Goal: Task Accomplishment & Management: Use online tool/utility

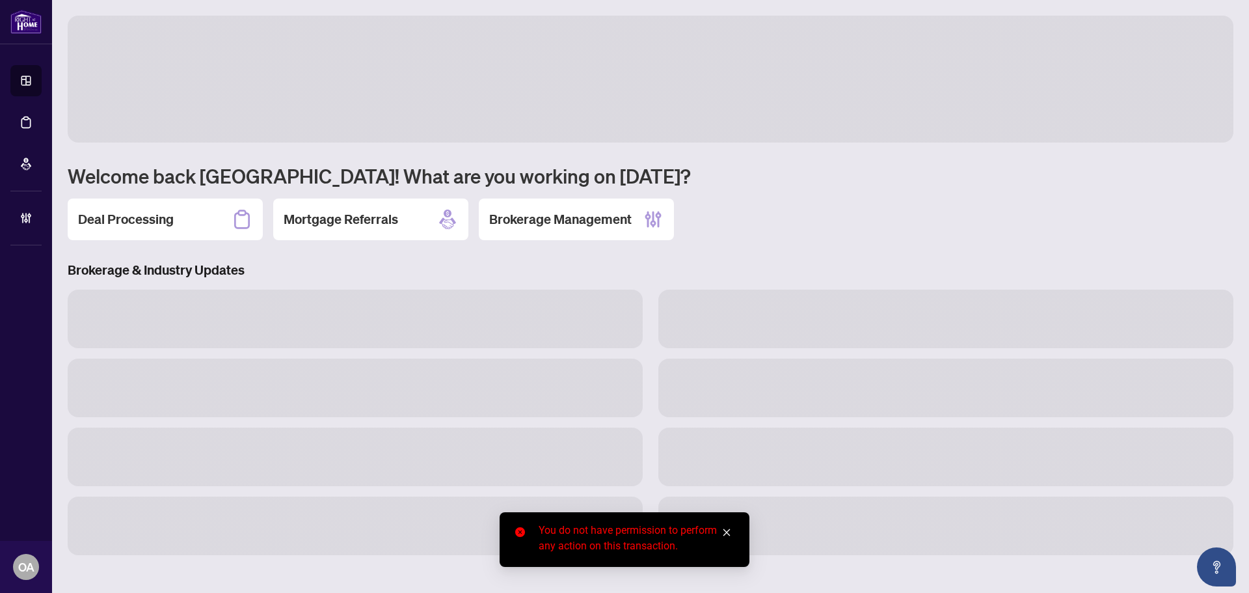
click at [722, 529] on icon "close" at bounding box center [726, 532] width 9 height 9
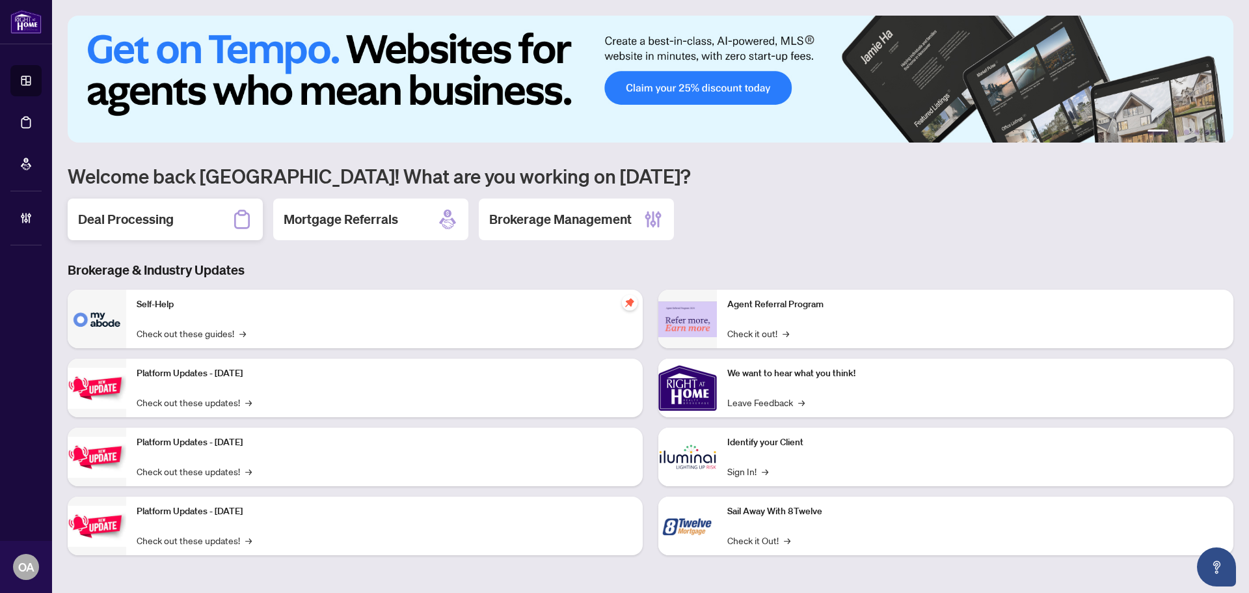
click at [217, 217] on div "Deal Processing" at bounding box center [165, 219] width 195 height 42
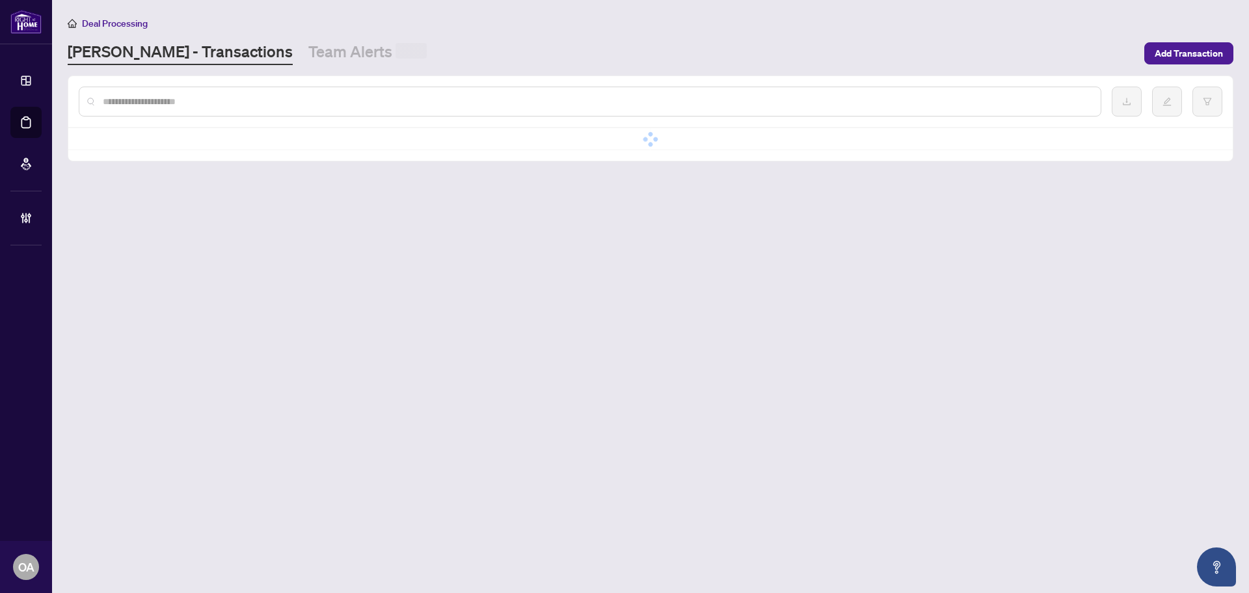
click at [239, 97] on input "text" at bounding box center [596, 101] width 987 height 14
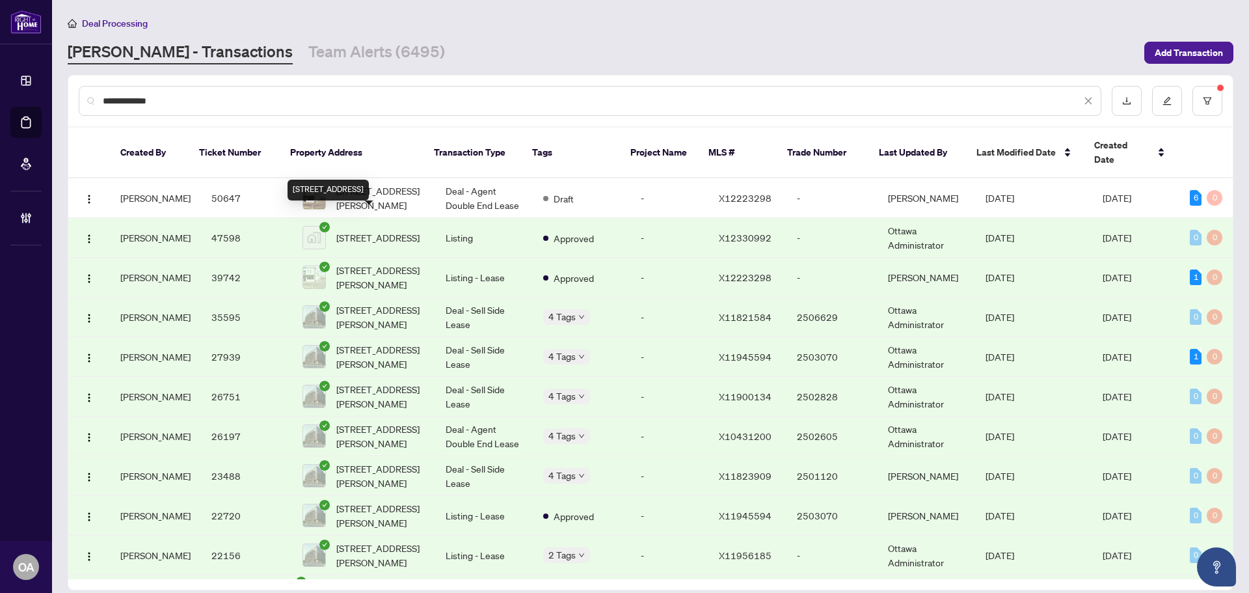
type input "**********"
click at [366, 263] on span "[STREET_ADDRESS][PERSON_NAME]" at bounding box center [380, 277] width 88 height 29
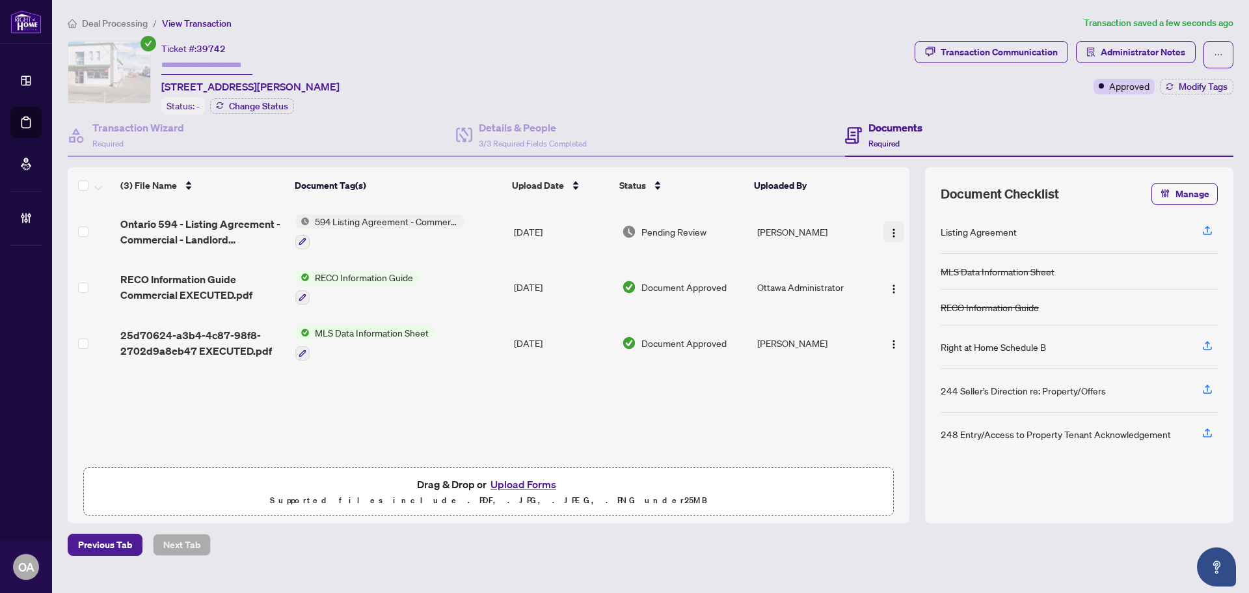
click at [890, 228] on img "button" at bounding box center [894, 233] width 10 height 10
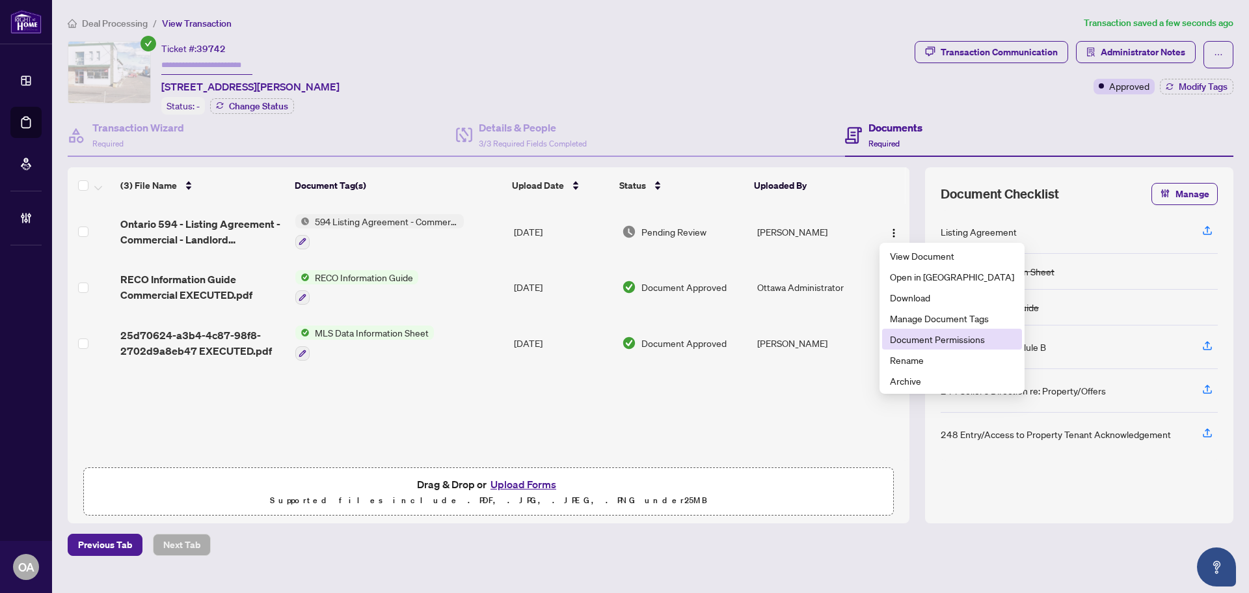
click at [927, 341] on span "Document Permissions" at bounding box center [952, 339] width 124 height 14
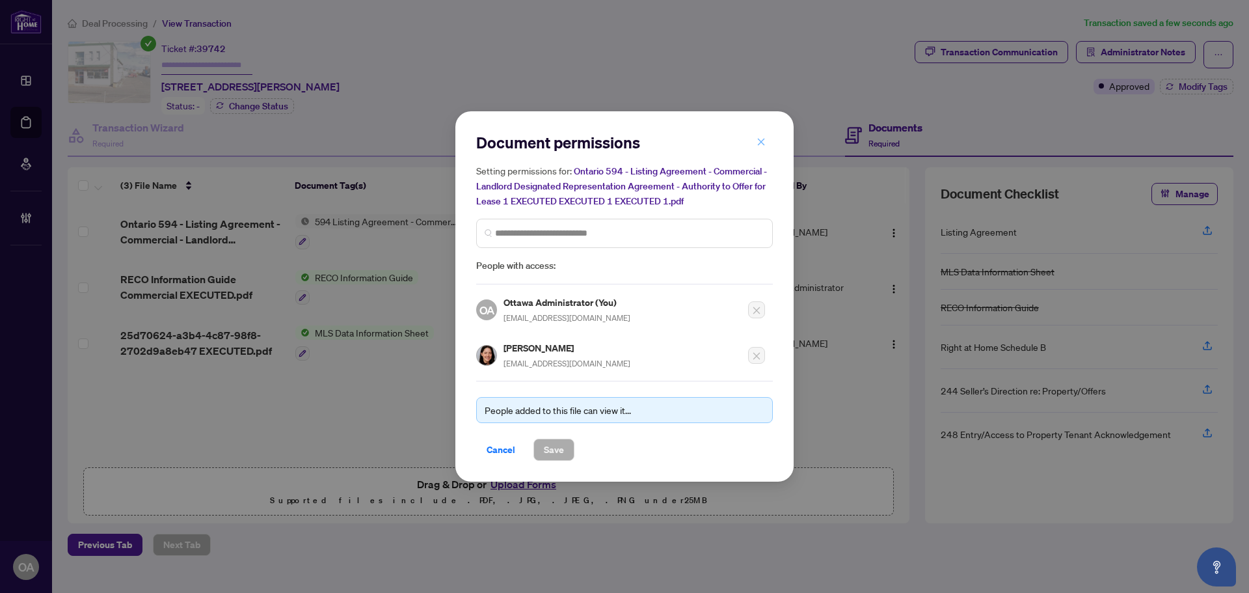
click at [766, 139] on button "button" at bounding box center [761, 142] width 26 height 22
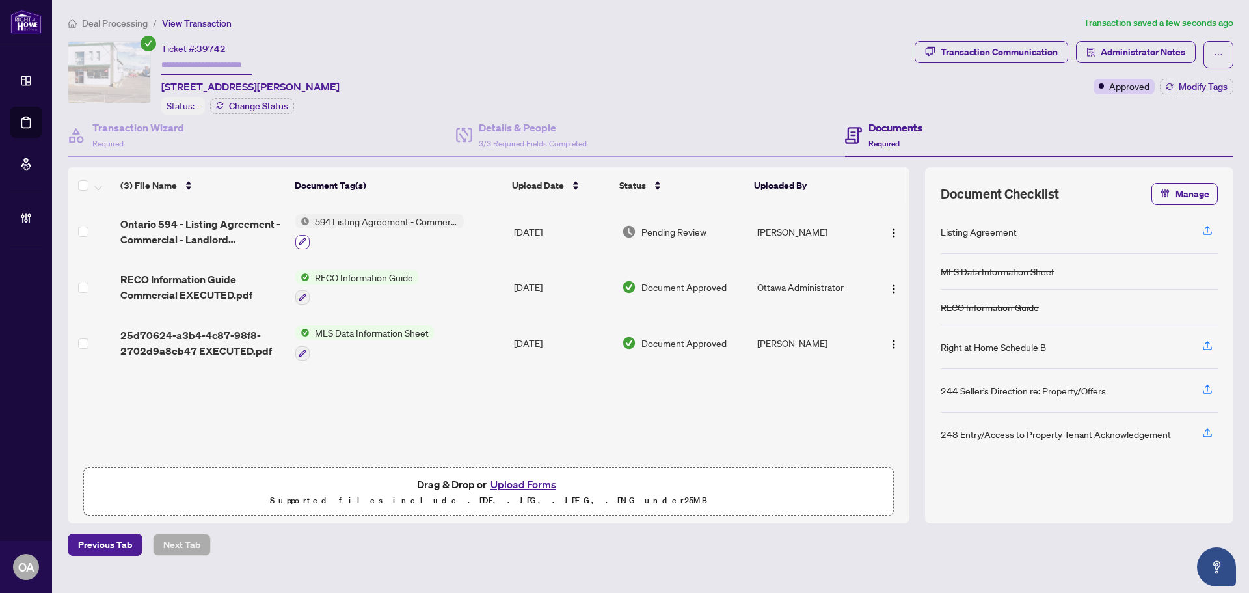
click at [299, 244] on button "button" at bounding box center [302, 242] width 14 height 14
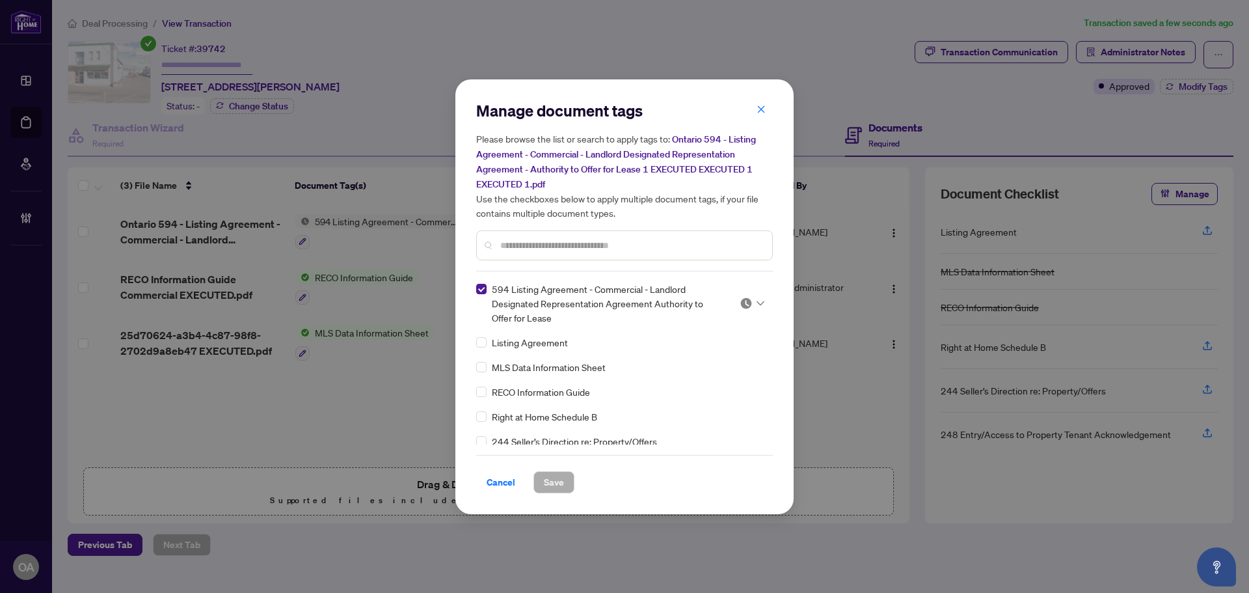
click at [756, 293] on span at bounding box center [752, 303] width 25 height 20
click at [740, 360] on div "Approved" at bounding box center [708, 365] width 83 height 14
click at [555, 477] on span "Save" at bounding box center [554, 482] width 20 height 21
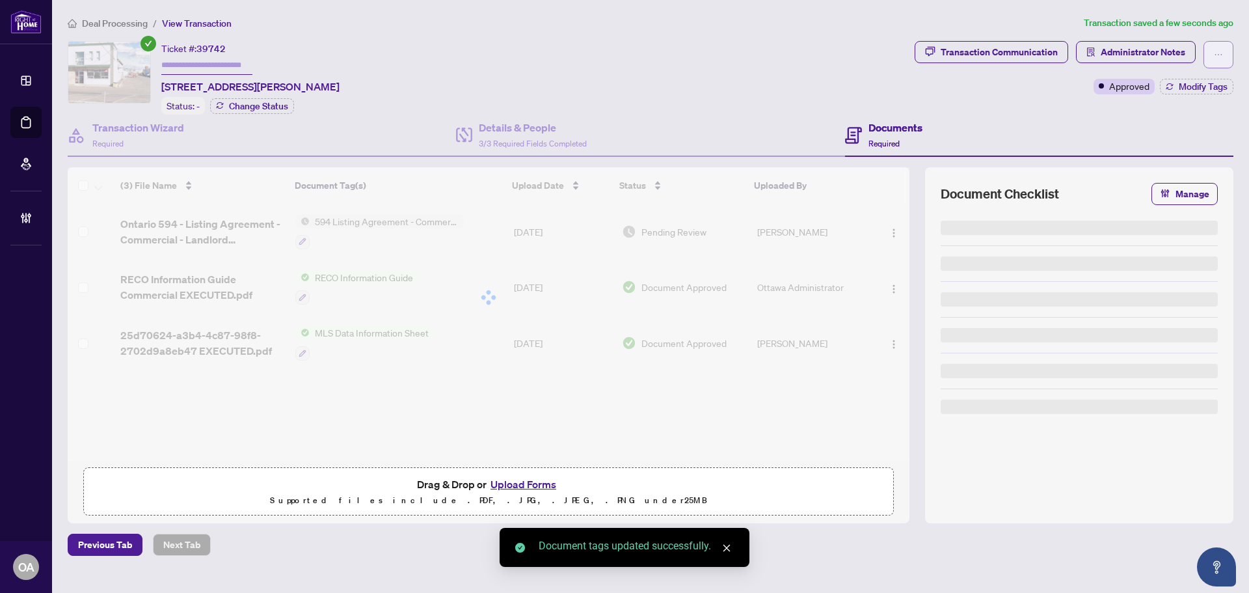
click at [1230, 53] on button "button" at bounding box center [1218, 54] width 30 height 27
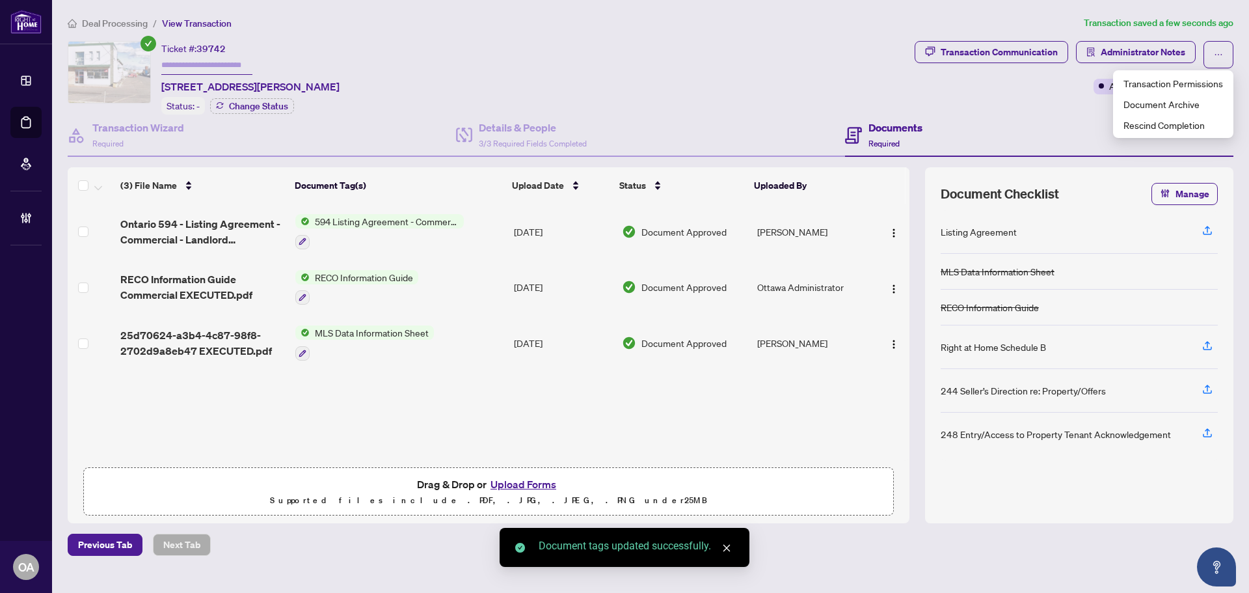
click at [684, 64] on div "Ticket #: 39742 [STREET_ADDRESS][PERSON_NAME] Status: - Change Status" at bounding box center [489, 78] width 842 height 74
click at [830, 134] on div "Details & People 3/3 Required Fields Completed" at bounding box center [650, 135] width 388 height 42
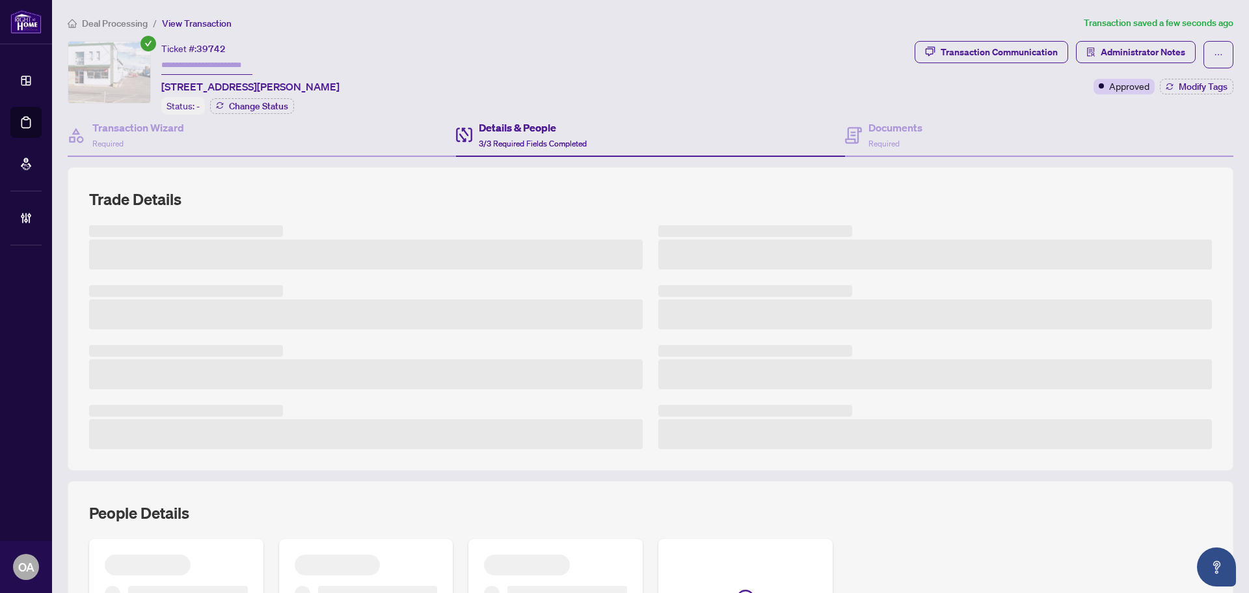
click at [532, 135] on div "Details & People 3/3 Required Fields Completed" at bounding box center [533, 135] width 108 height 31
click at [194, 140] on div "Transaction Wizard Required" at bounding box center [262, 135] width 388 height 42
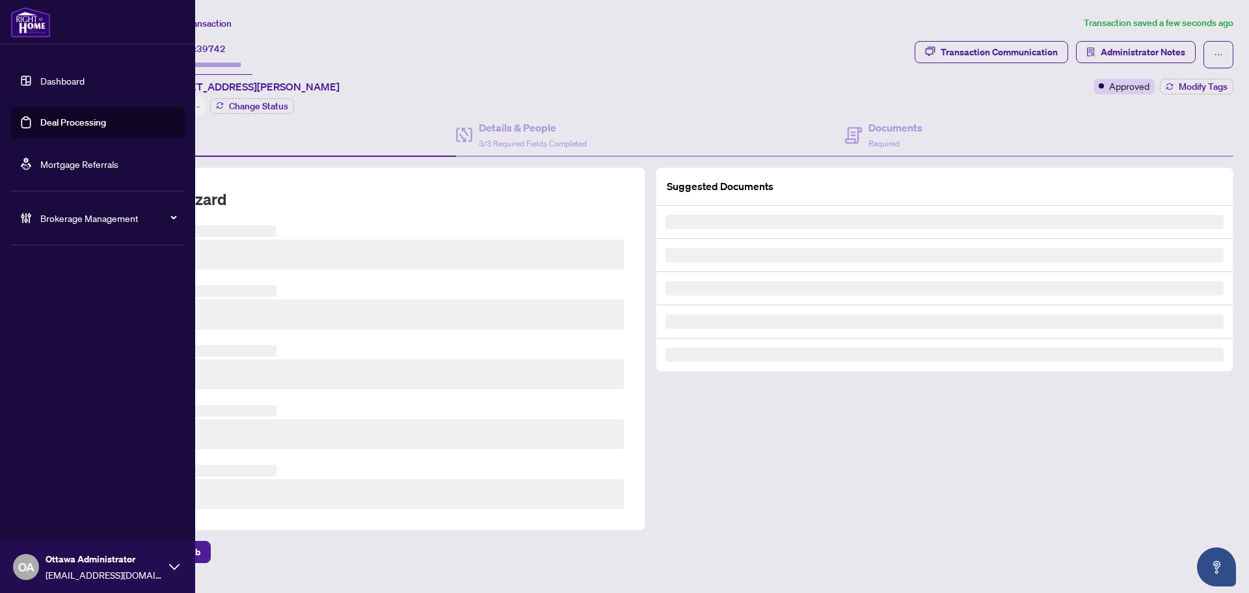
drag, startPoint x: 64, startPoint y: 127, endPoint x: 74, endPoint y: 125, distance: 9.3
click at [64, 127] on link "Deal Processing" at bounding box center [73, 122] width 66 height 12
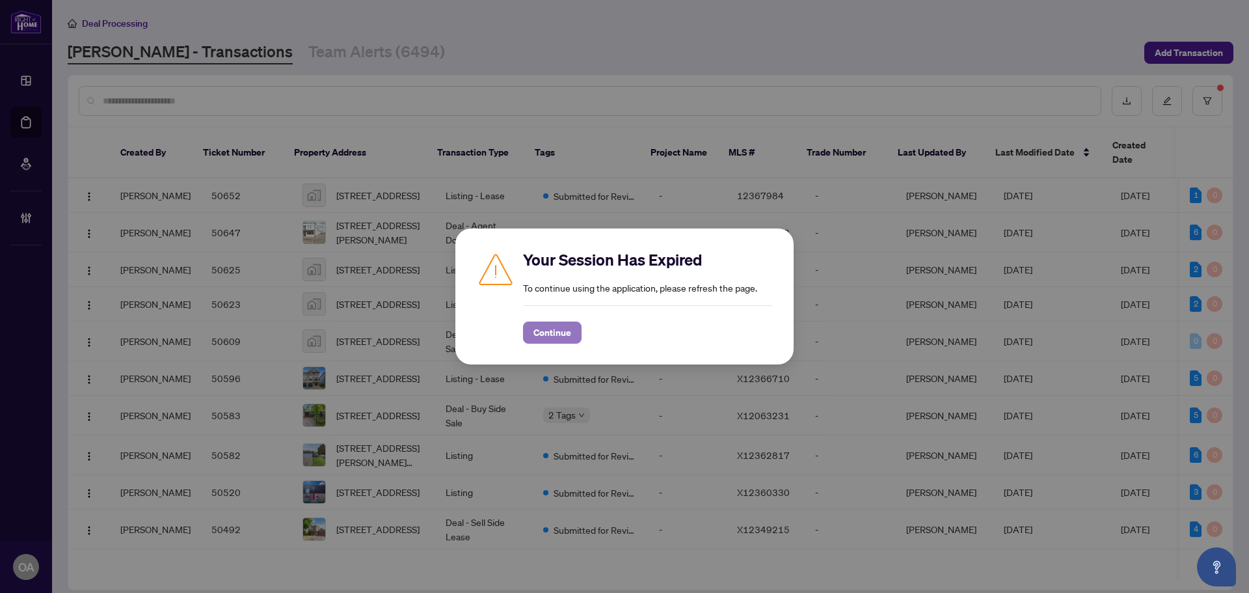
click at [553, 328] on span "Continue" at bounding box center [552, 332] width 38 height 21
